Goal: Complete application form

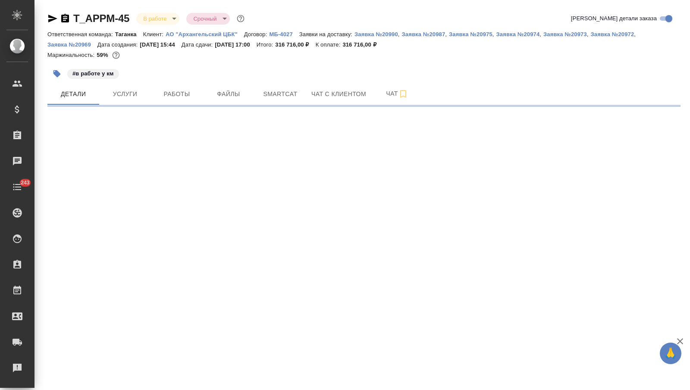
select select "RU"
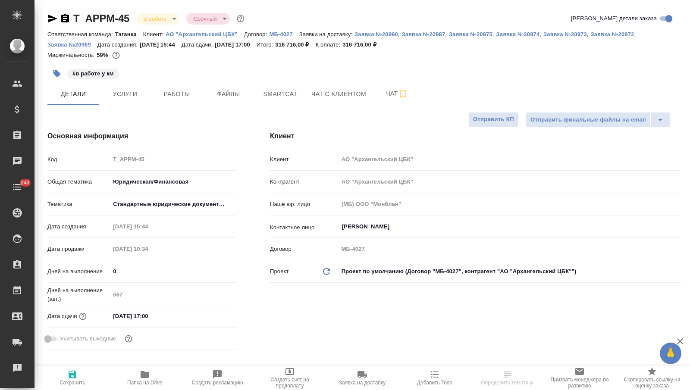
type textarea "x"
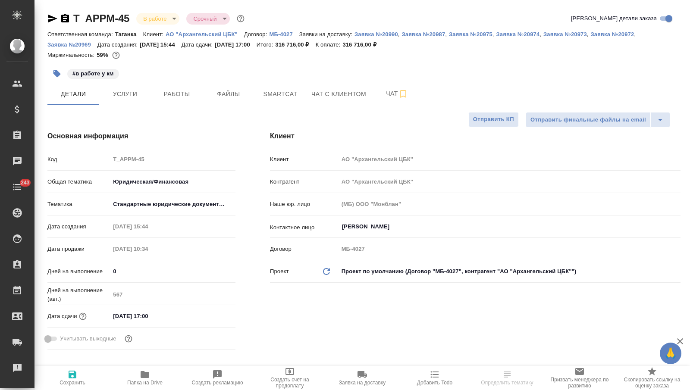
type textarea "x"
select select "RU"
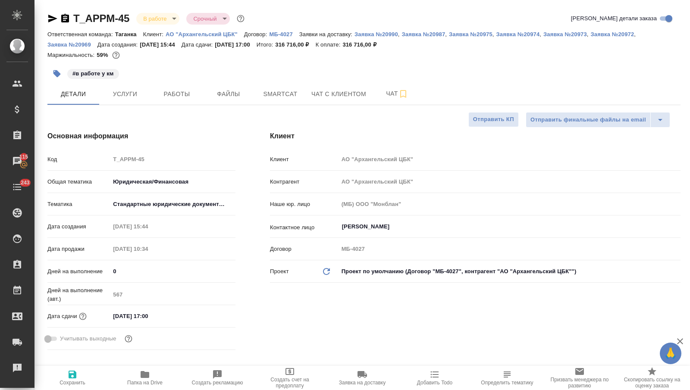
type textarea "x"
